Goal: Task Accomplishment & Management: Use online tool/utility

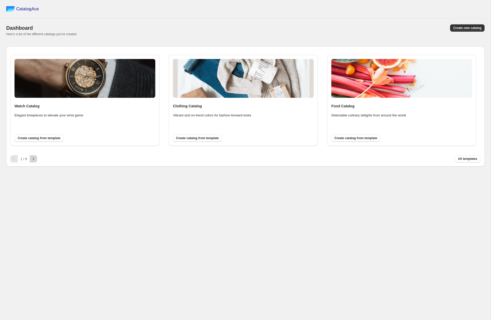
click at [35, 160] on icon "button" at bounding box center [33, 158] width 5 height 5
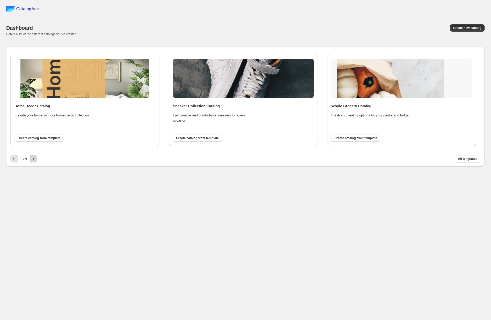
click at [35, 160] on icon "button" at bounding box center [33, 158] width 5 height 5
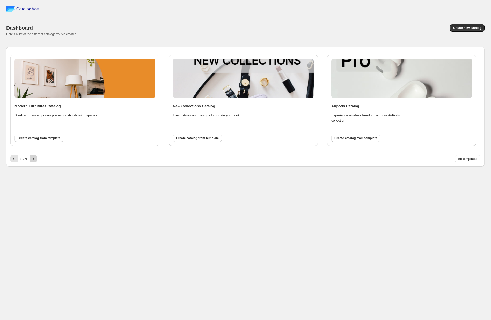
click at [36, 159] on icon "button" at bounding box center [33, 158] width 5 height 5
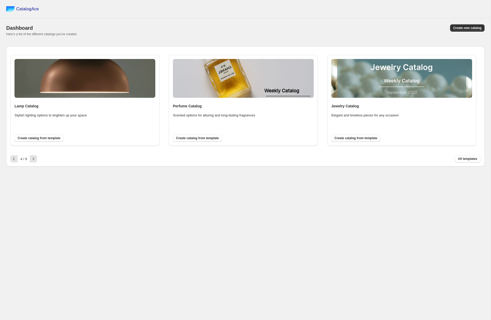
click at [232, 84] on img at bounding box center [243, 78] width 141 height 39
click at [217, 125] on div "Perfume Catalog Scented options for alluring and long-lasting fragrances Create…" at bounding box center [243, 100] width 141 height 83
click at [212, 108] on h4 "Perfume Catalog" at bounding box center [243, 106] width 141 height 5
click at [192, 138] on span "Create catalog from template" at bounding box center [197, 138] width 43 height 4
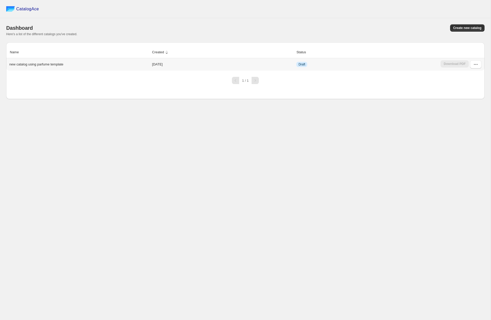
click at [44, 61] on div "new catalog using parfume template" at bounding box center [78, 63] width 142 height 7
click at [464, 32] on div "Dashboard Create new catalog Here's a list of the different catalogs you've cre…" at bounding box center [245, 30] width 478 height 12
click at [464, 30] on span "Create new catalog" at bounding box center [467, 28] width 28 height 4
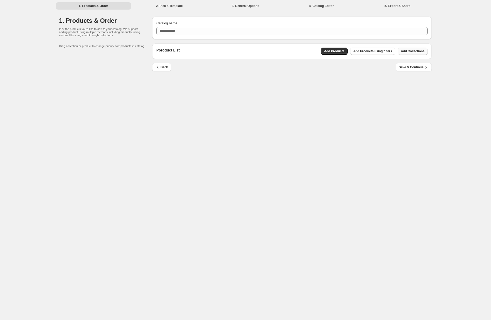
click at [414, 53] on span "Add Collections" at bounding box center [413, 51] width 24 height 4
click at [363, 133] on div "1. Products & Order 2. Pick a Template 3. General Options 4. Catalog Editor 5. …" at bounding box center [245, 160] width 491 height 320
